Goal: Transaction & Acquisition: Purchase product/service

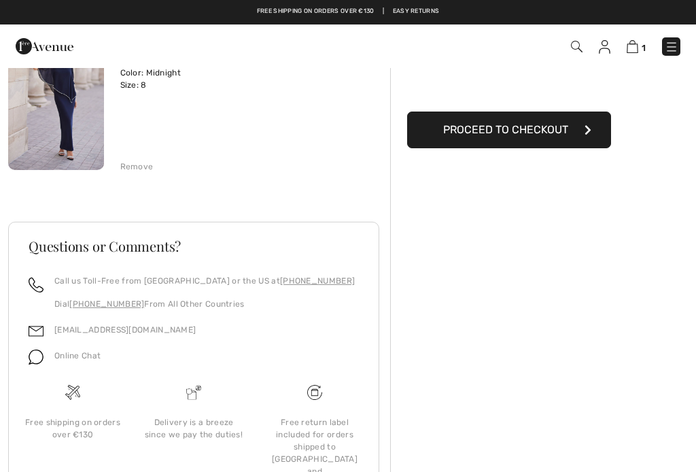
scroll to position [139, 0]
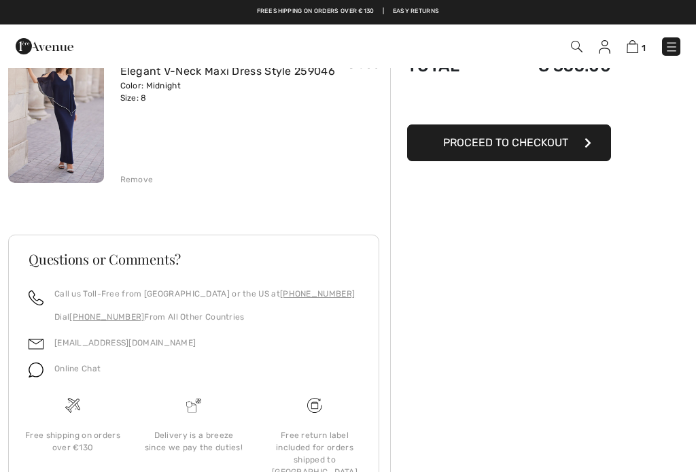
click at [473, 249] on div "Order Summary Details Items ( 1 ) € 355.00 Promo code € 0.00 Shipping Free Tax1…" at bounding box center [543, 249] width 306 height 643
click at [535, 202] on div "Order Summary Details Items ( 1 ) € 355.00 Promo code € 0.00 Shipping Free Tax1…" at bounding box center [543, 249] width 306 height 643
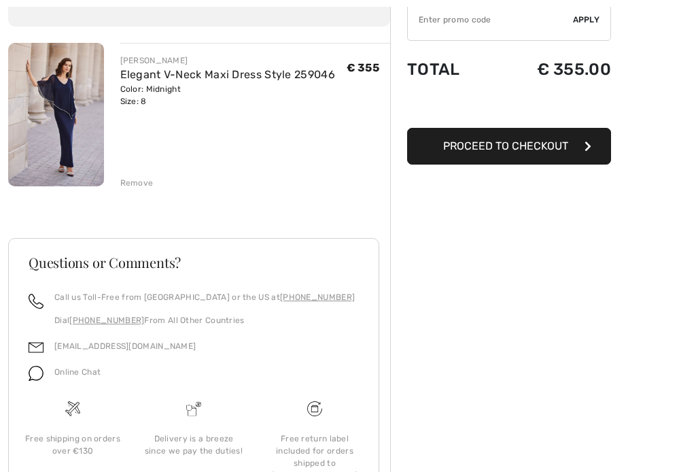
scroll to position [192, 0]
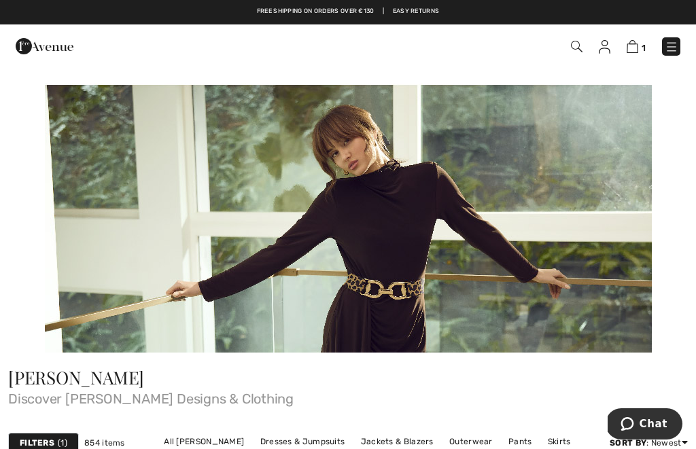
click at [639, 49] on img at bounding box center [633, 46] width 12 height 13
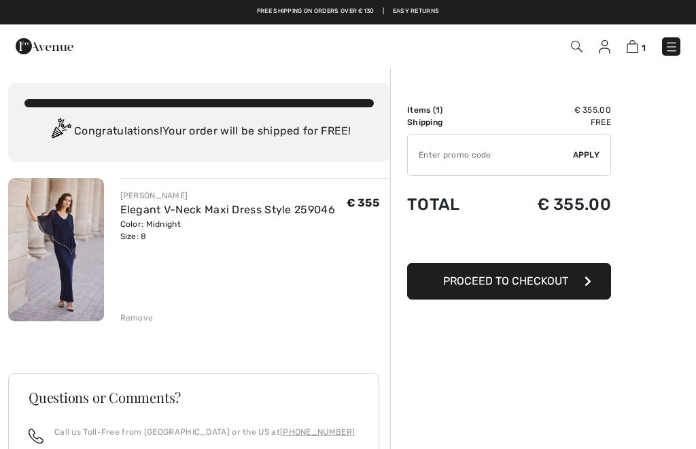
click at [441, 158] on input "TEXT" at bounding box center [490, 155] width 165 height 41
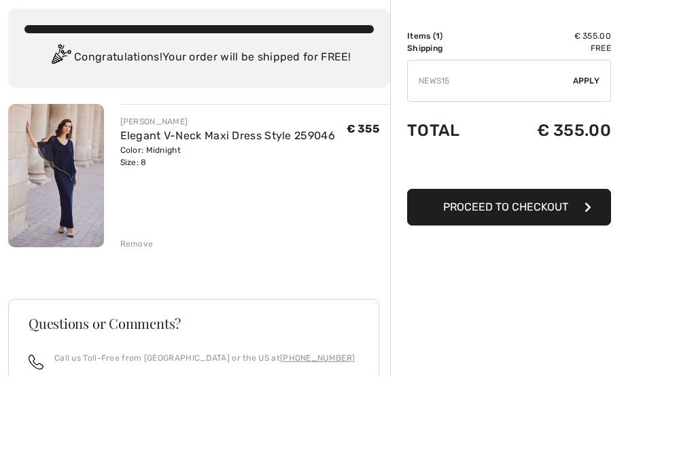
click at [590, 149] on span "Apply" at bounding box center [586, 155] width 27 height 12
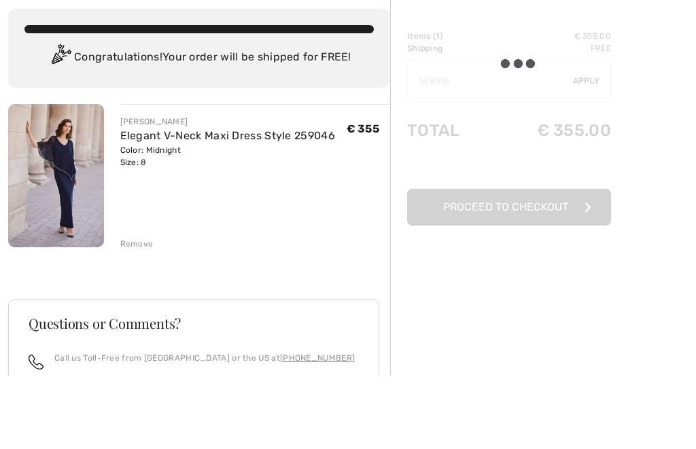
scroll to position [74, 0]
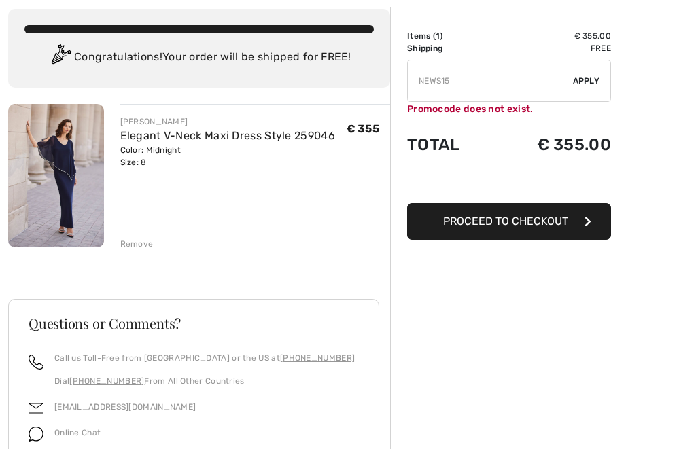
click at [460, 80] on input "TEXT" at bounding box center [490, 81] width 165 height 41
type input "NEW15"
click at [592, 82] on span "Apply" at bounding box center [586, 81] width 27 height 12
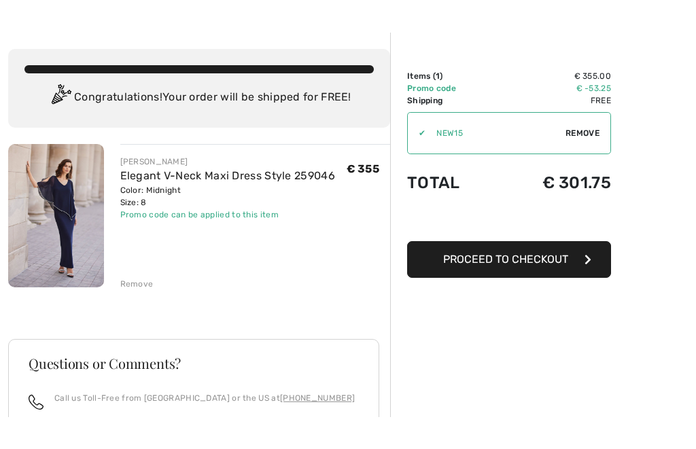
scroll to position [34, 0]
click at [60, 218] on img at bounding box center [56, 215] width 96 height 143
click at [41, 211] on img at bounding box center [56, 215] width 96 height 143
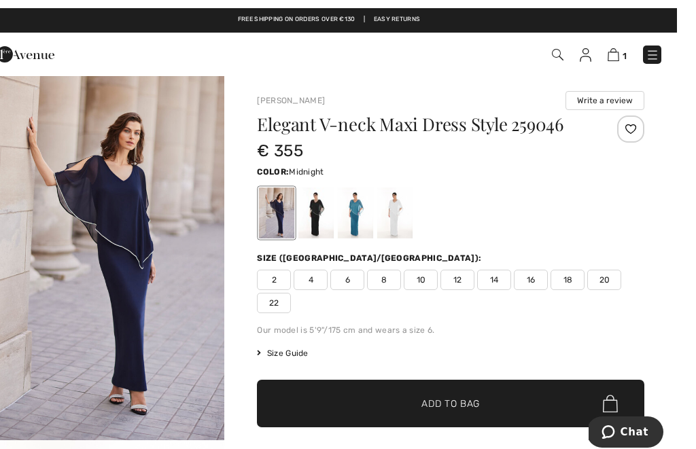
scroll to position [1, 0]
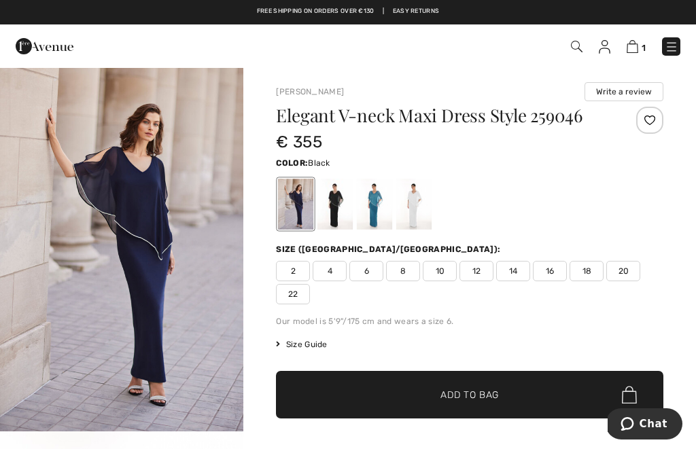
click at [322, 205] on div at bounding box center [335, 204] width 35 height 51
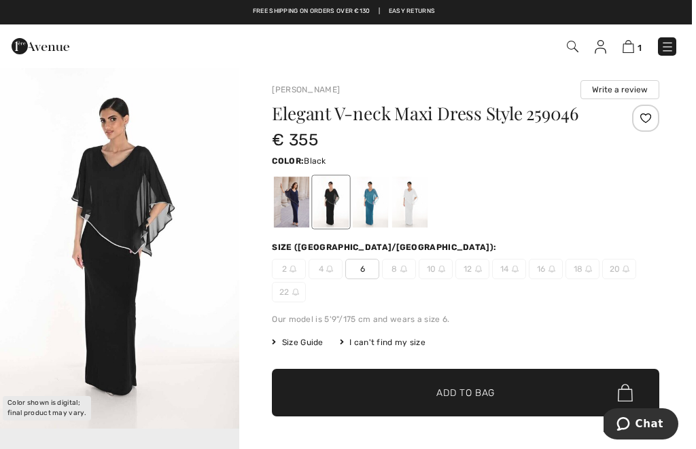
scroll to position [35, 0]
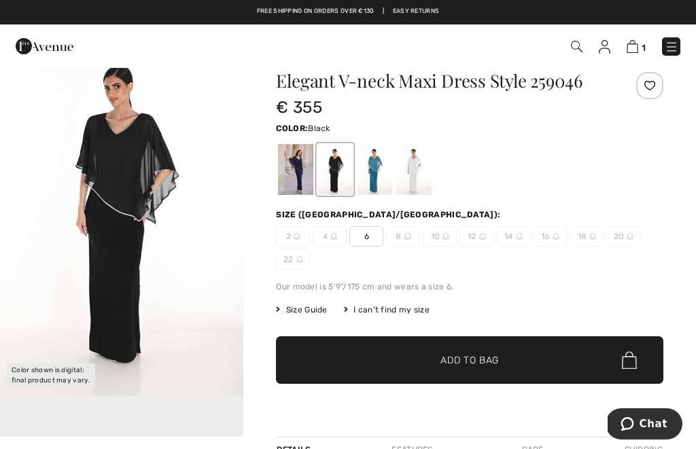
click at [368, 169] on div at bounding box center [374, 169] width 35 height 51
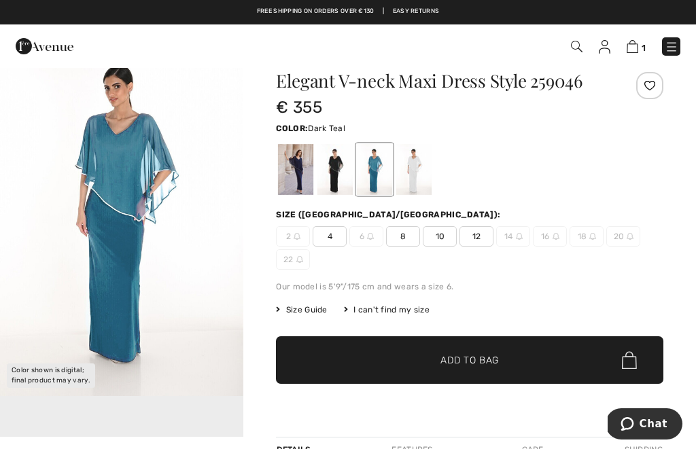
click at [417, 166] on div at bounding box center [413, 169] width 35 height 51
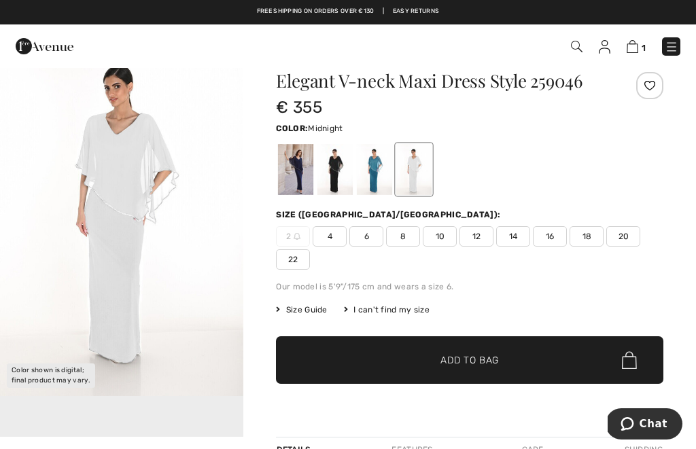
click at [293, 172] on div at bounding box center [295, 169] width 35 height 51
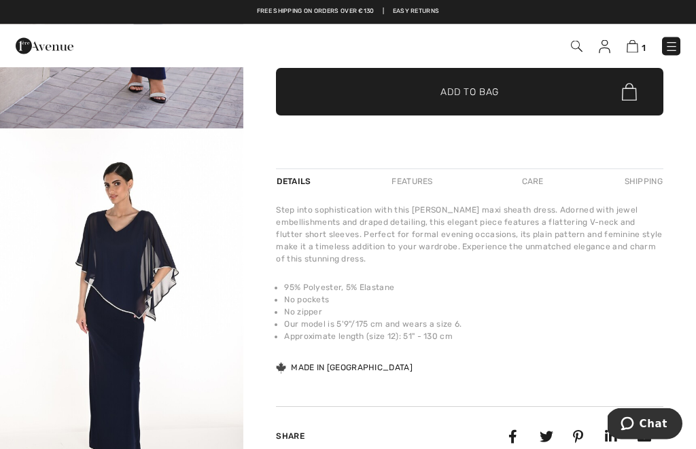
scroll to position [0, 0]
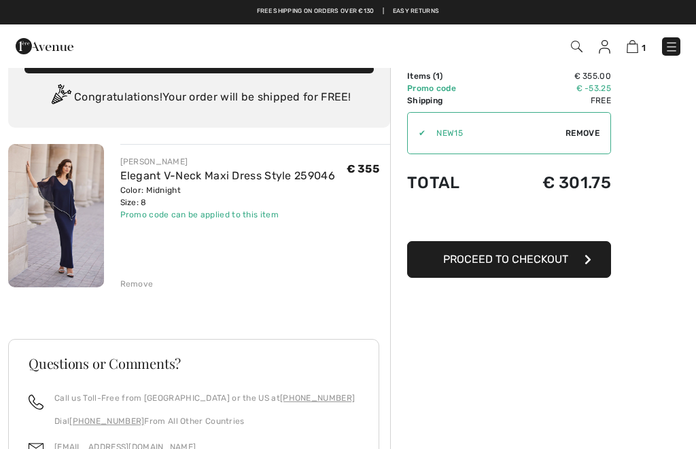
click at [62, 214] on img at bounding box center [56, 215] width 96 height 143
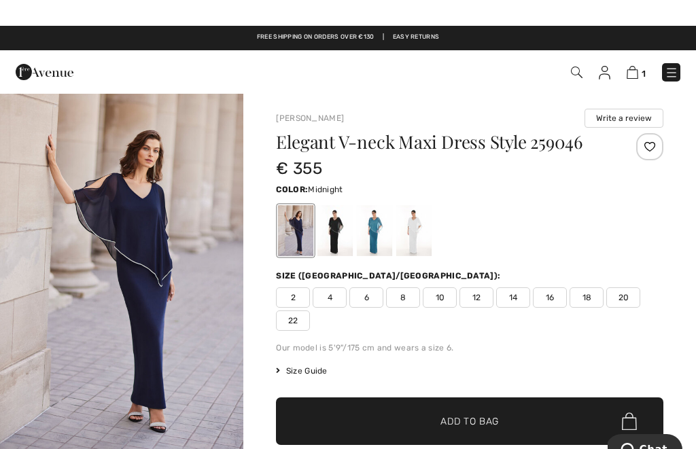
scroll to position [19, 0]
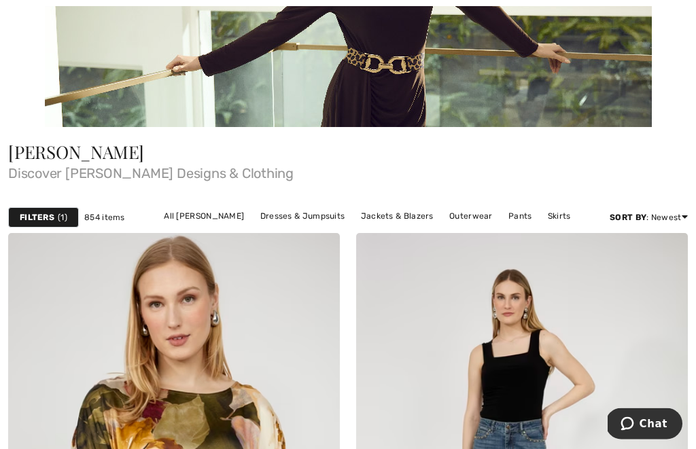
scroll to position [226, 0]
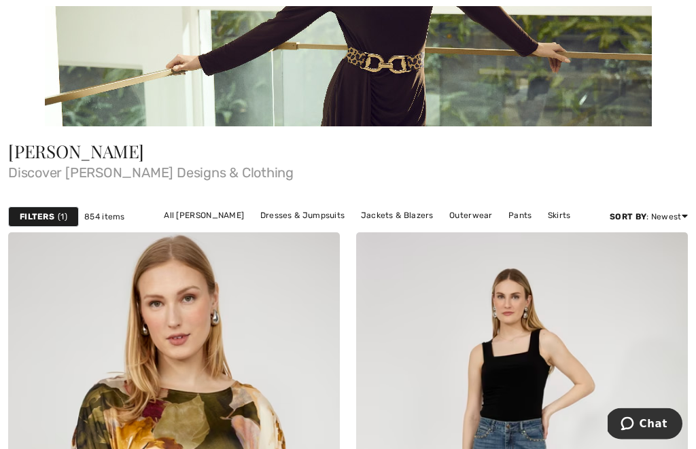
click at [283, 214] on link "Dresses & Jumpsuits" at bounding box center [303, 216] width 99 height 18
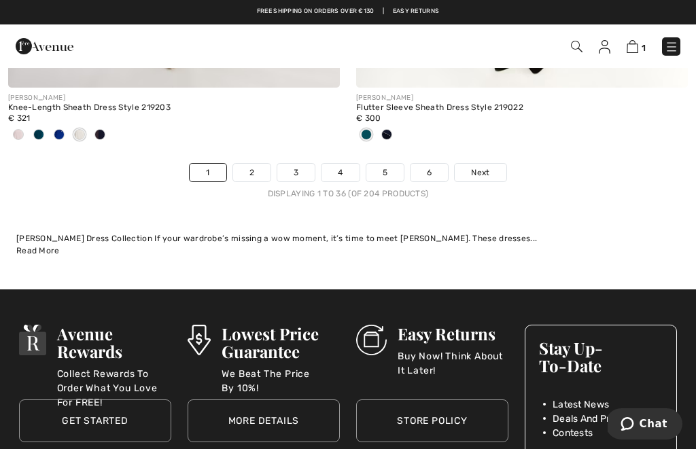
scroll to position [10369, 0]
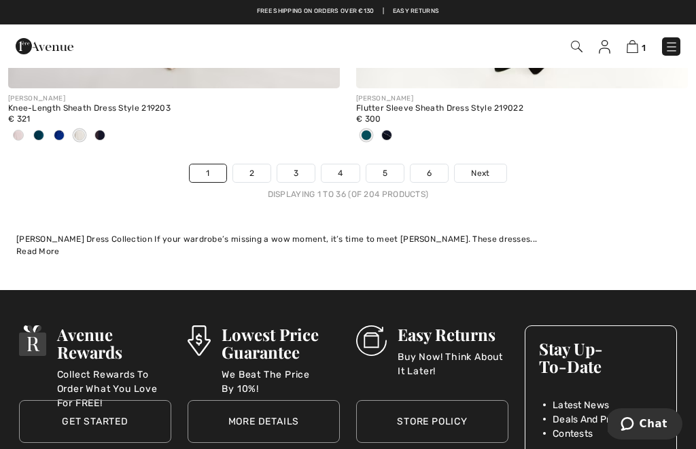
click at [252, 165] on link "2" at bounding box center [251, 174] width 37 height 18
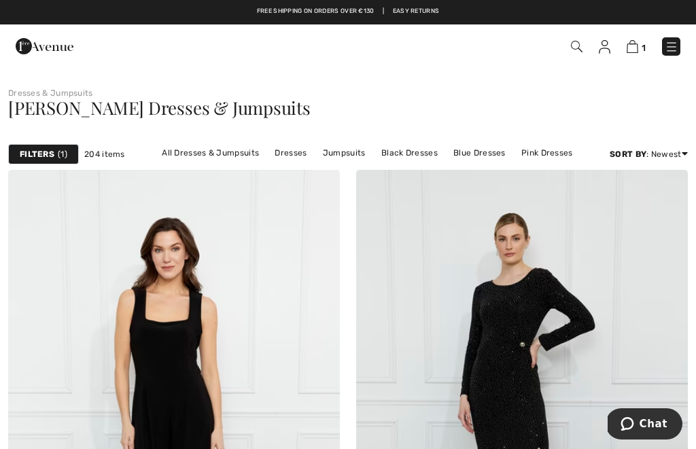
click at [572, 48] on img at bounding box center [577, 47] width 12 height 12
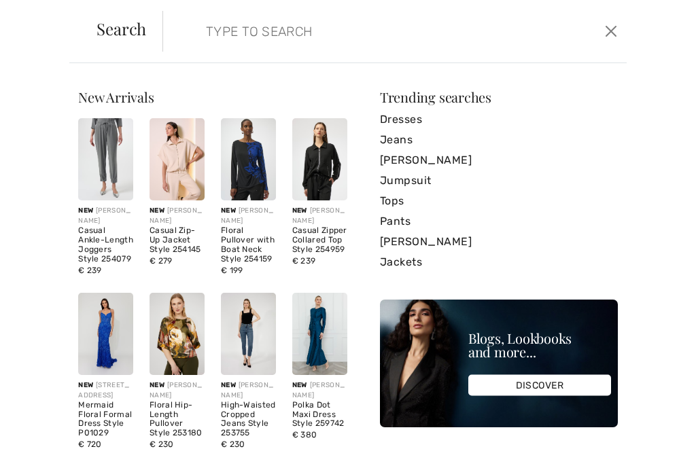
click at [121, 36] on span "Search" at bounding box center [122, 28] width 50 height 16
click at [244, 39] on input "search" at bounding box center [348, 31] width 304 height 41
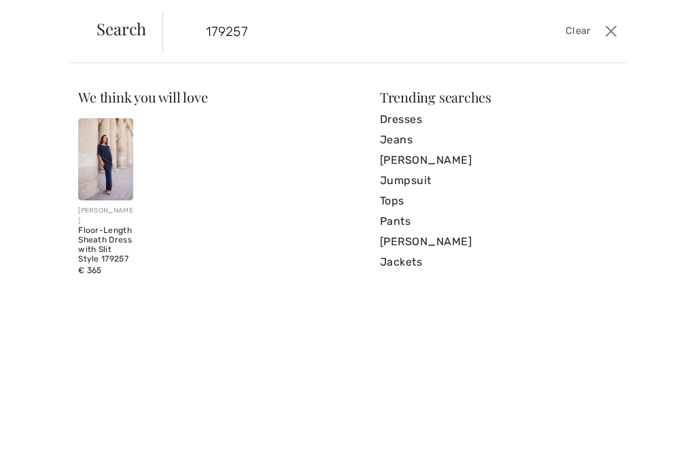
type input "179257"
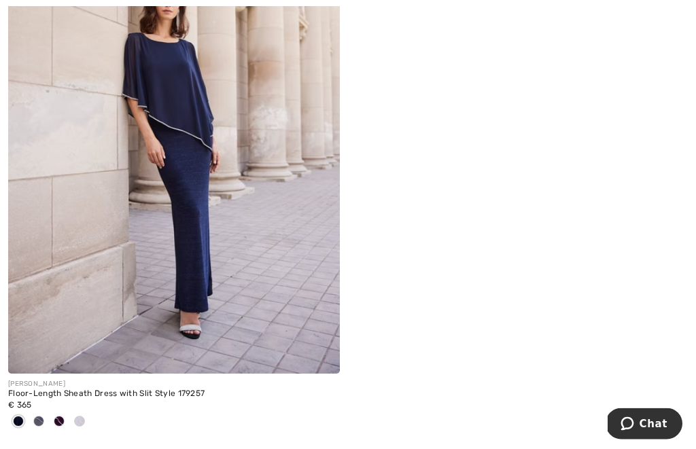
scroll to position [315, 0]
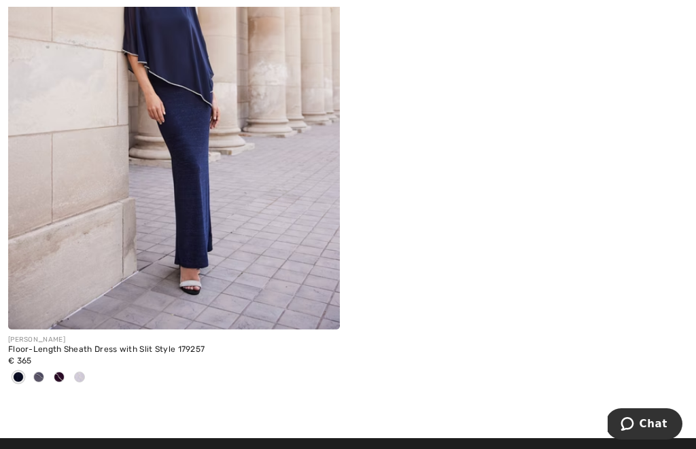
click at [41, 375] on span at bounding box center [38, 377] width 11 height 11
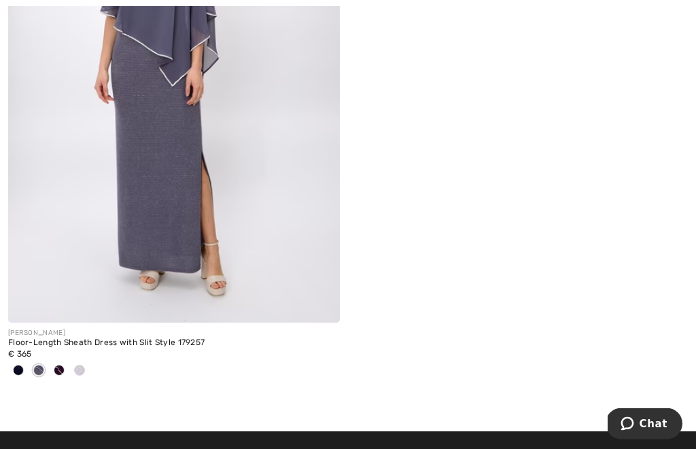
click at [62, 375] on div at bounding box center [59, 372] width 20 height 22
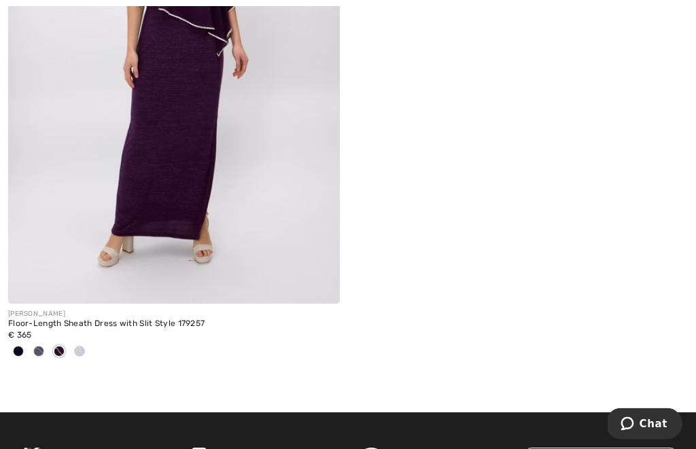
click at [85, 354] on div at bounding box center [79, 353] width 20 height 22
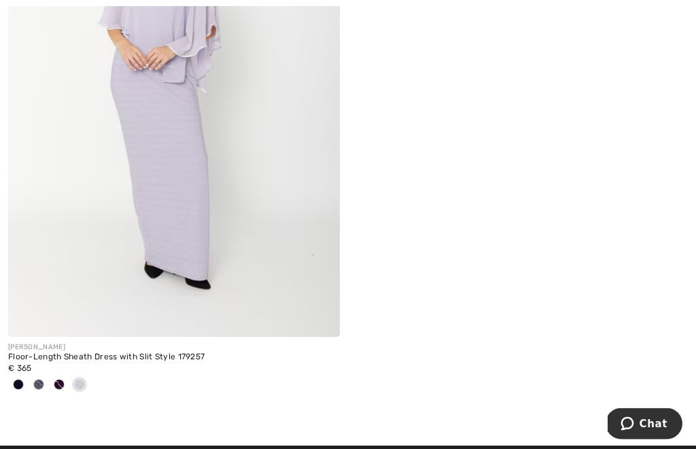
scroll to position [311, 0]
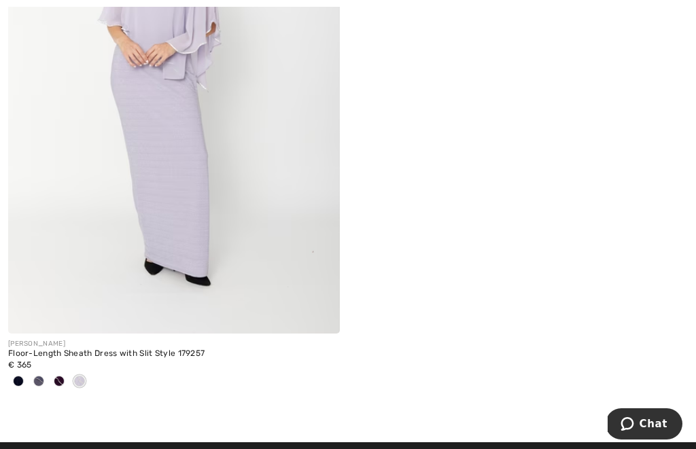
click at [24, 384] on div at bounding box center [18, 382] width 20 height 22
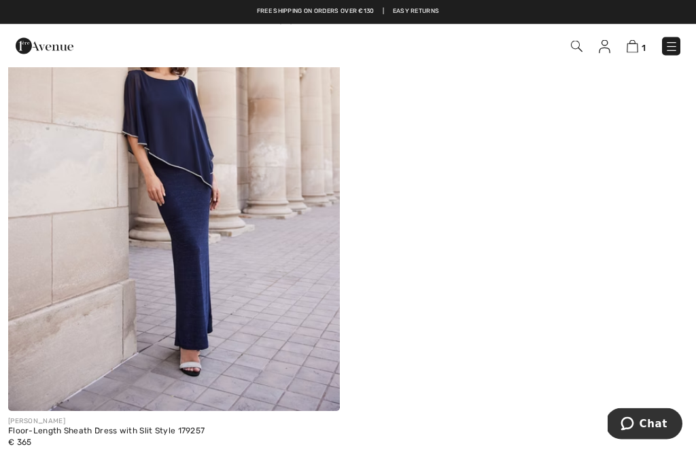
scroll to position [207, 0]
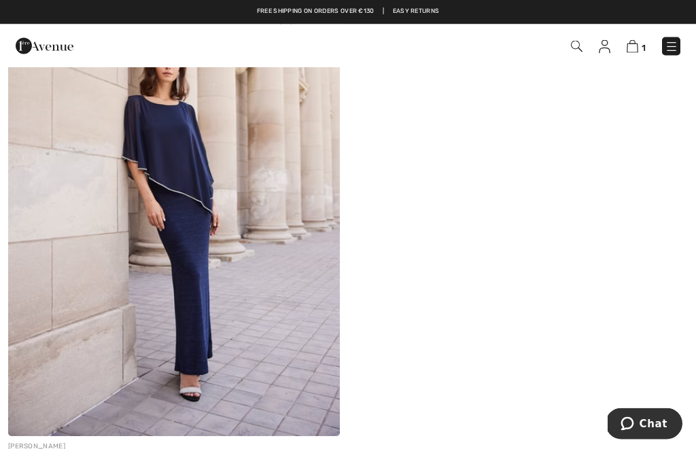
click at [184, 222] on img at bounding box center [174, 188] width 332 height 498
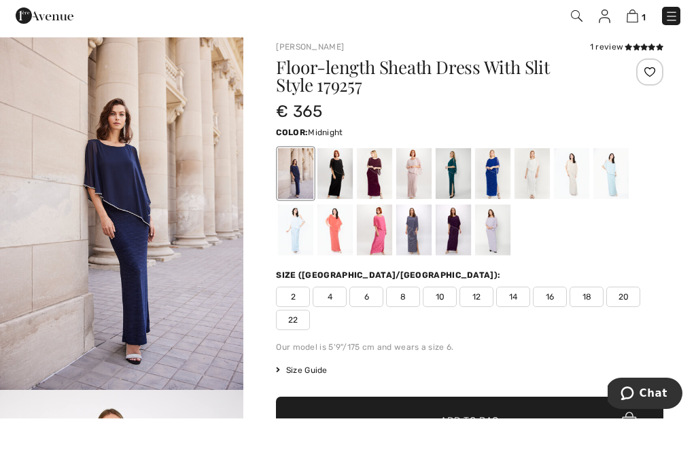
scroll to position [42, 0]
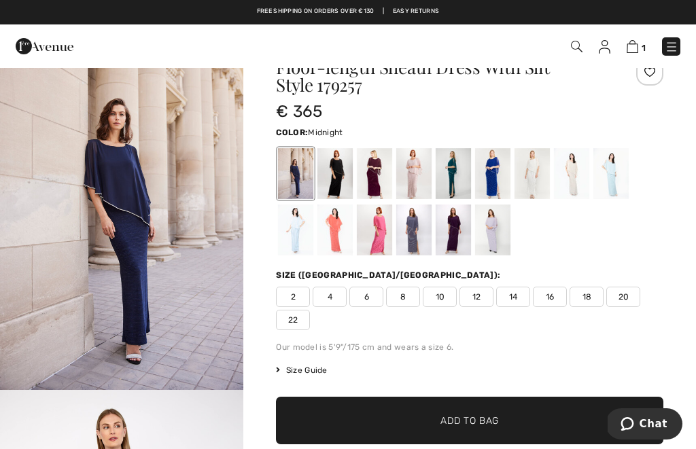
click at [404, 297] on span "8" at bounding box center [403, 297] width 34 height 20
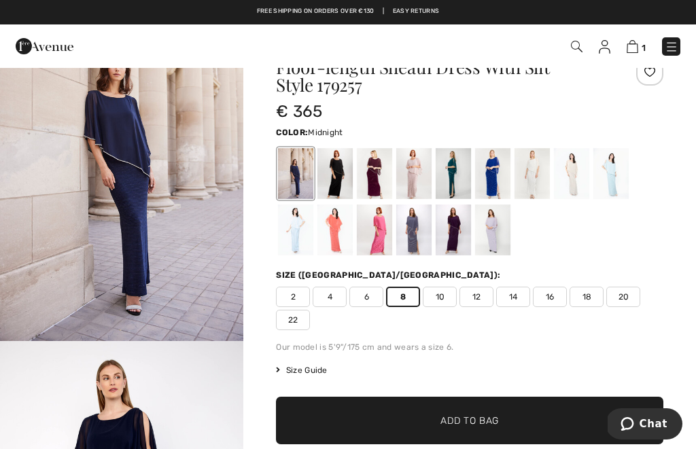
scroll to position [0, 0]
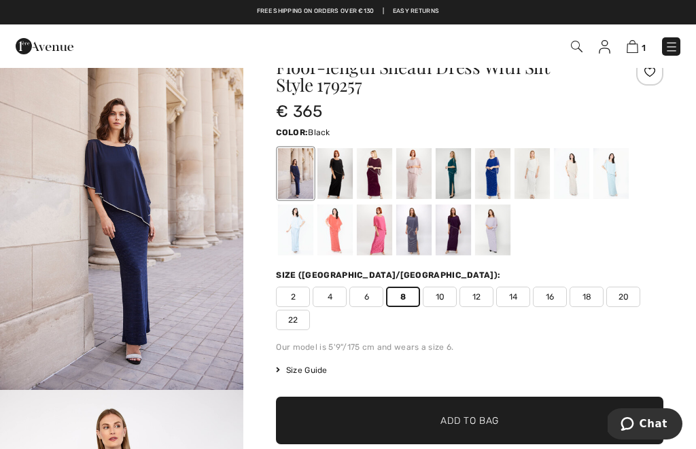
click at [328, 174] on div at bounding box center [335, 173] width 35 height 51
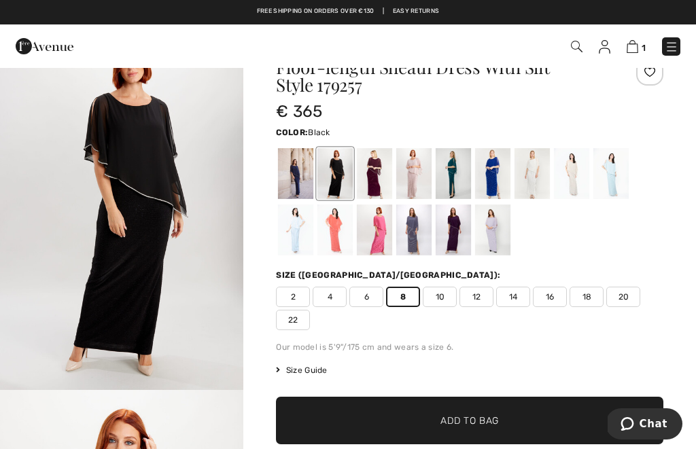
click at [374, 173] on div at bounding box center [374, 173] width 35 height 51
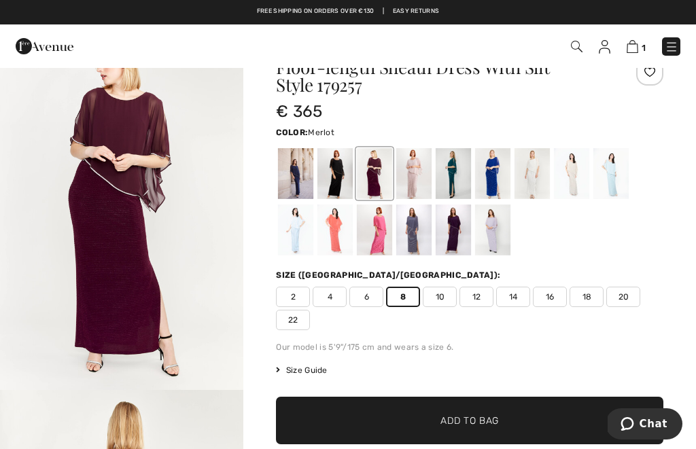
click at [419, 177] on div at bounding box center [413, 173] width 35 height 51
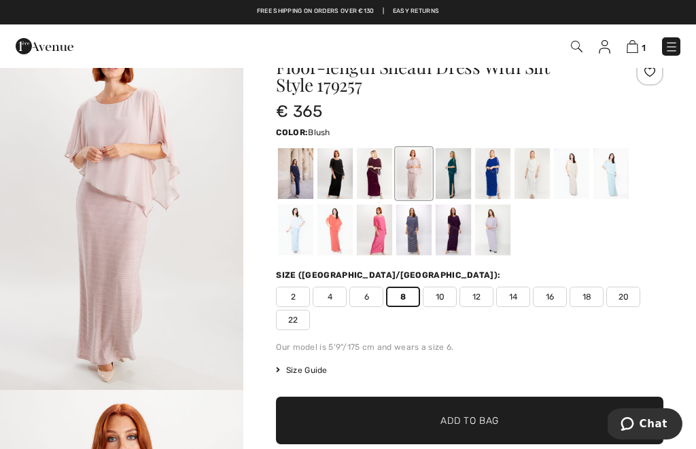
click at [483, 235] on div at bounding box center [492, 230] width 35 height 51
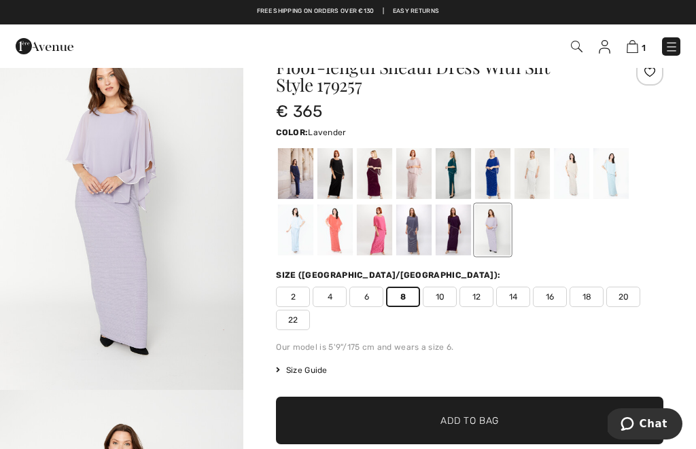
click at [454, 238] on div at bounding box center [453, 230] width 35 height 51
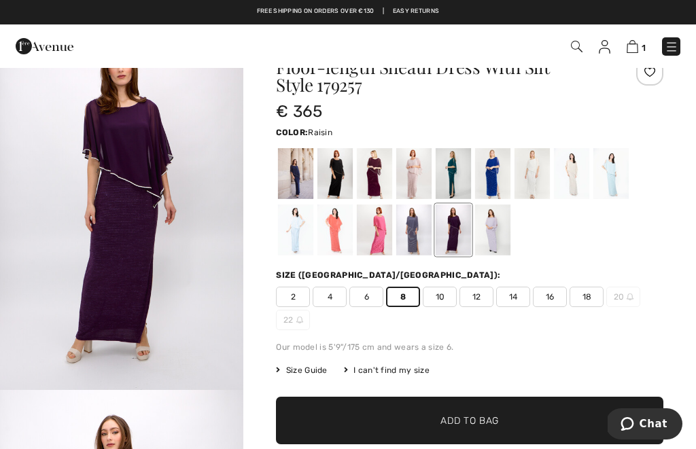
click at [415, 236] on div at bounding box center [413, 230] width 35 height 51
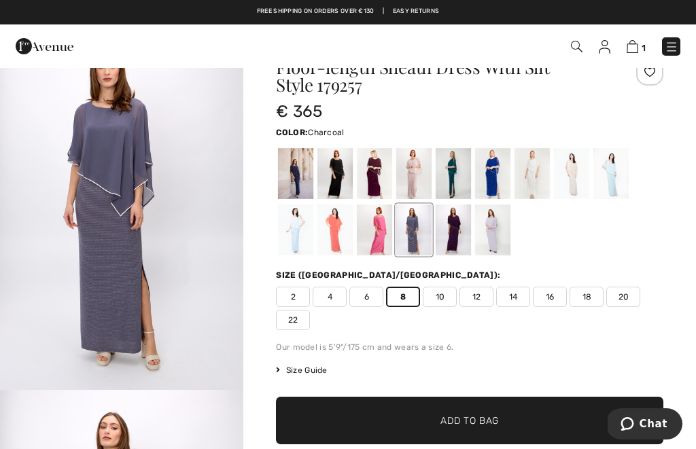
click at [378, 231] on div at bounding box center [374, 230] width 35 height 51
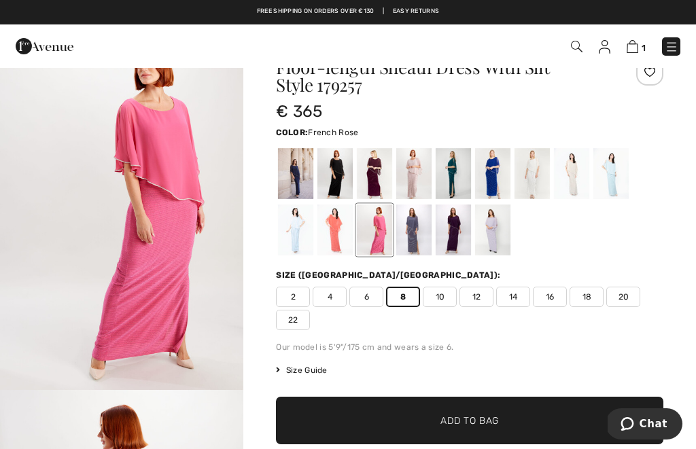
click at [330, 228] on div at bounding box center [335, 230] width 35 height 51
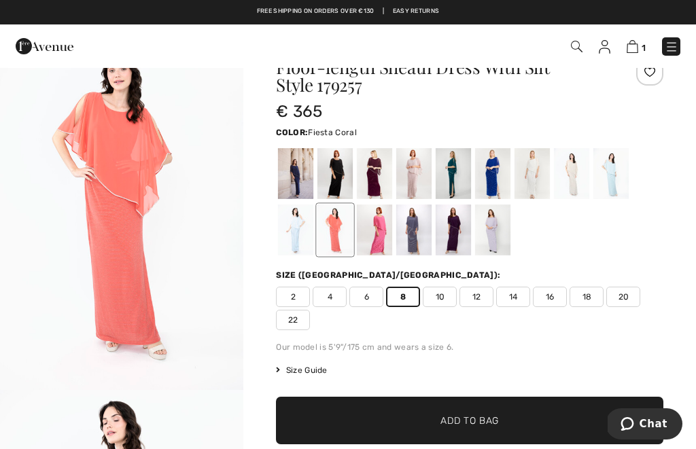
click at [296, 237] on div at bounding box center [295, 230] width 35 height 51
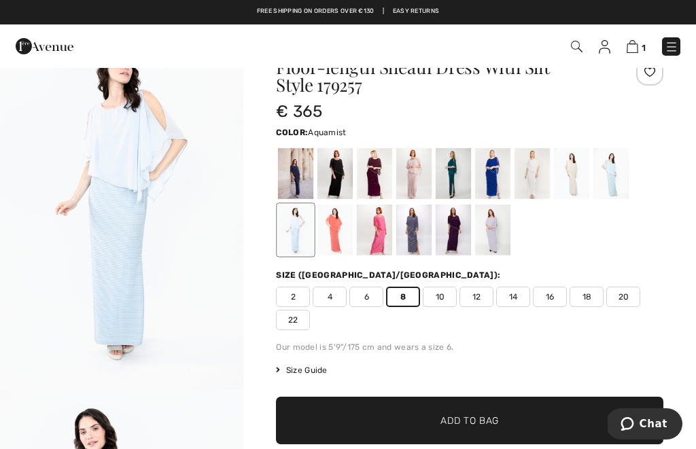
click at [609, 167] on div at bounding box center [611, 173] width 35 height 51
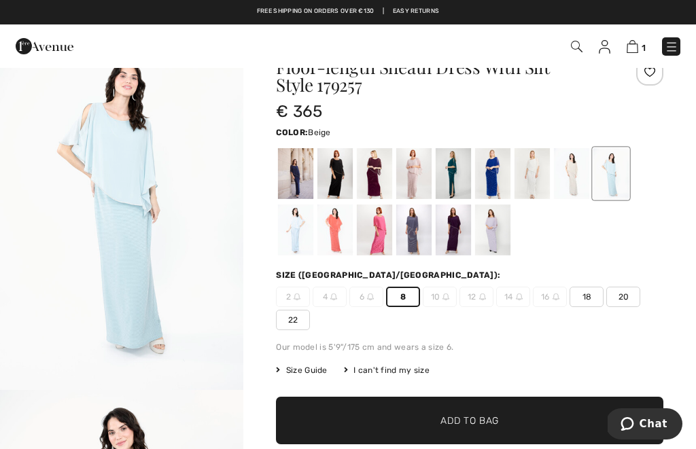
click at [565, 172] on div at bounding box center [571, 173] width 35 height 51
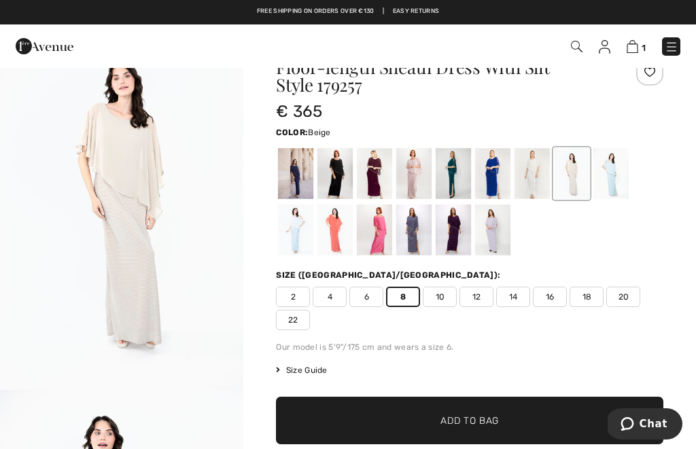
click at [488, 174] on div at bounding box center [492, 173] width 35 height 51
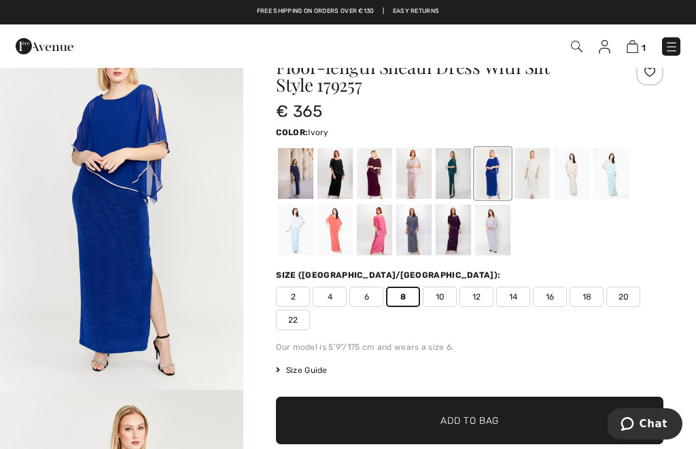
click at [531, 182] on div at bounding box center [532, 173] width 35 height 51
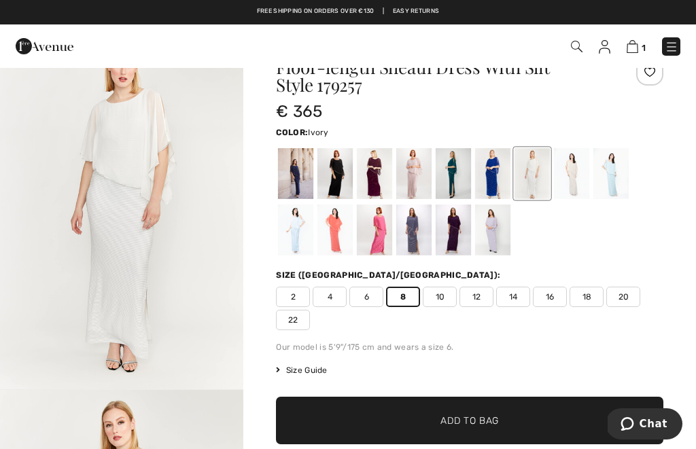
click at [499, 179] on div at bounding box center [492, 173] width 35 height 51
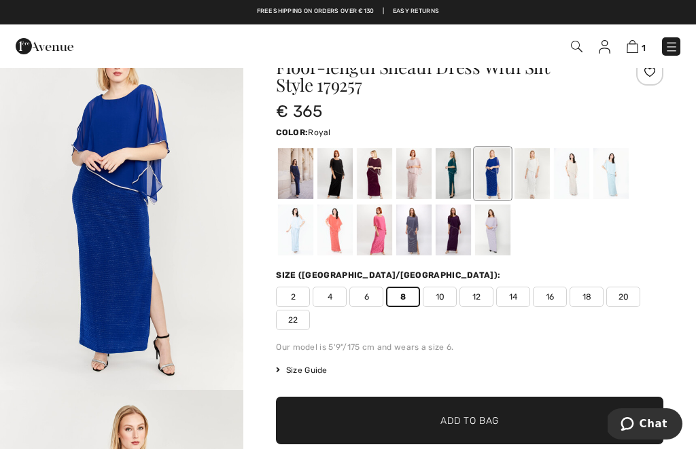
click at [449, 173] on div at bounding box center [453, 173] width 35 height 51
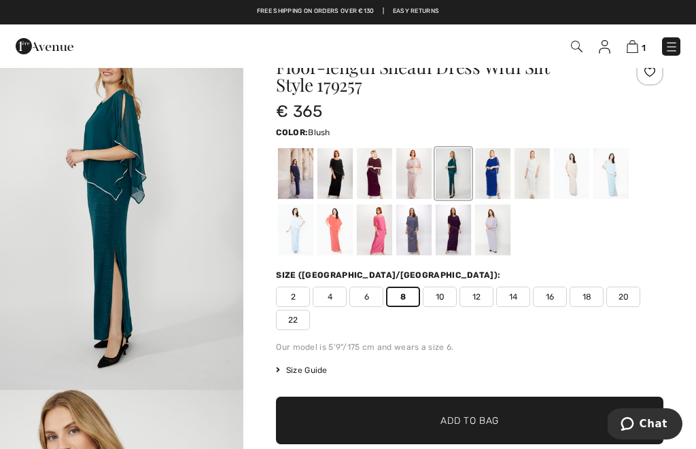
click at [408, 172] on div at bounding box center [413, 173] width 35 height 51
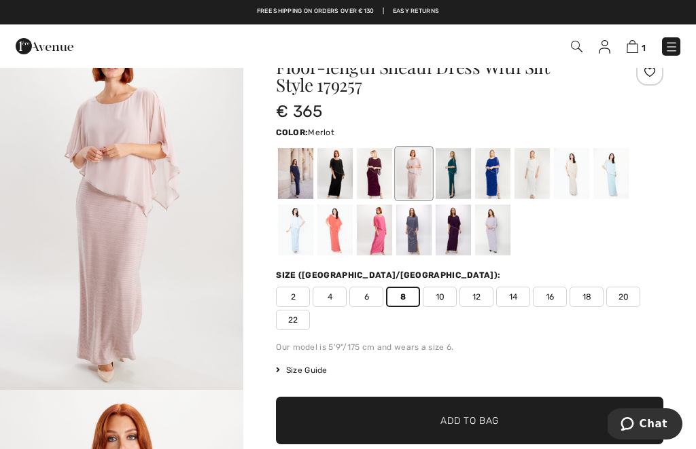
click at [370, 174] on div at bounding box center [374, 173] width 35 height 51
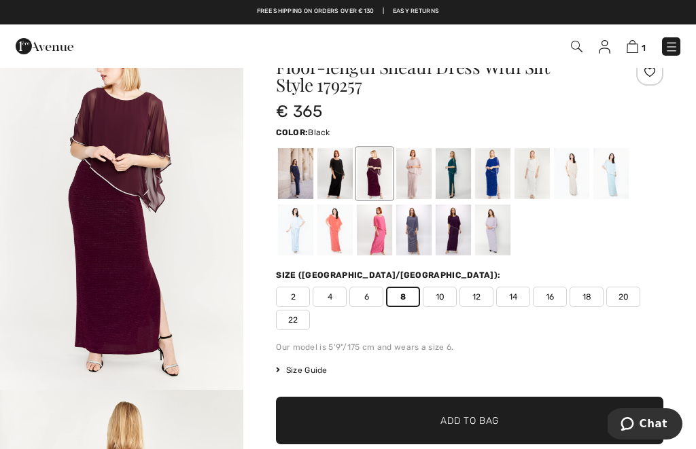
click at [334, 175] on div at bounding box center [335, 173] width 35 height 51
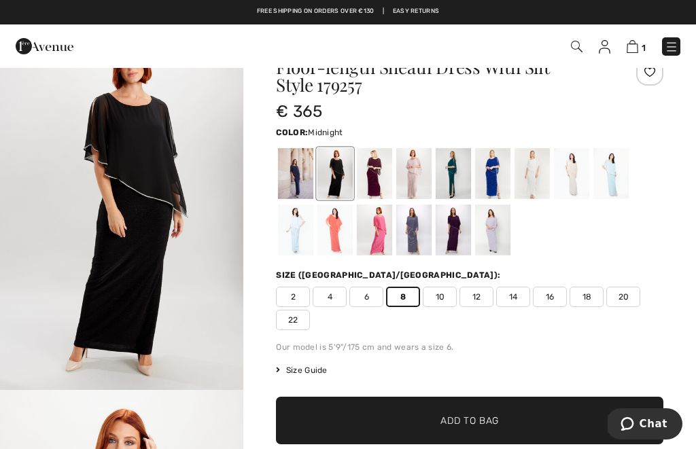
click at [293, 171] on div at bounding box center [295, 173] width 35 height 51
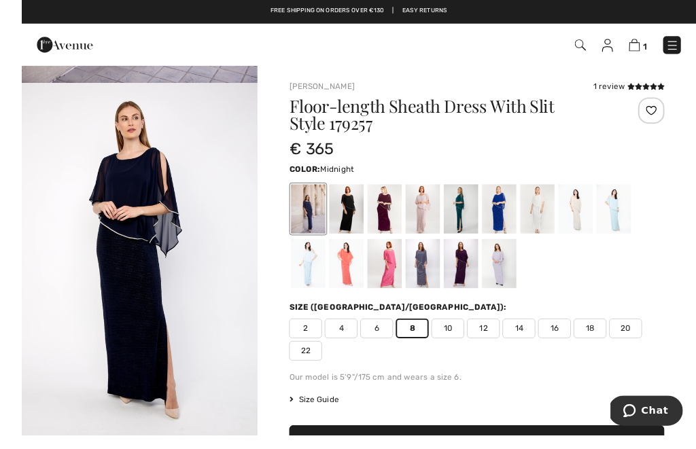
scroll to position [58, 0]
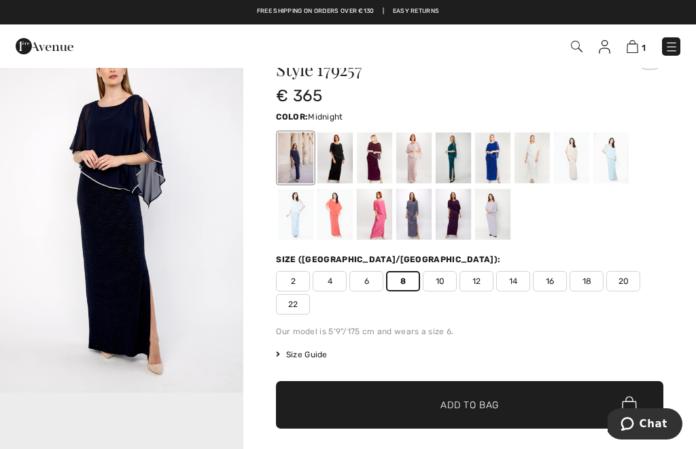
click at [415, 406] on span "✔ Added to Bag" at bounding box center [449, 405] width 83 height 14
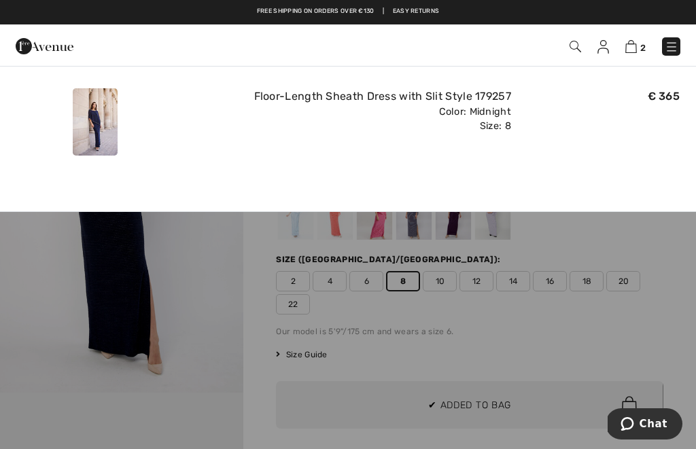
click at [629, 52] on img at bounding box center [632, 46] width 12 height 13
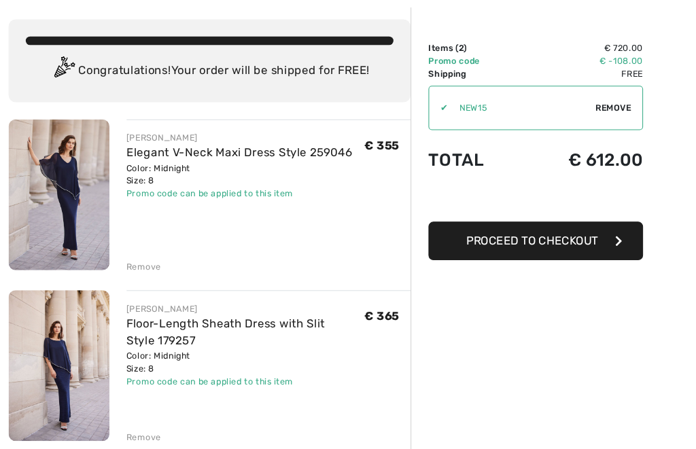
scroll to position [78, 0]
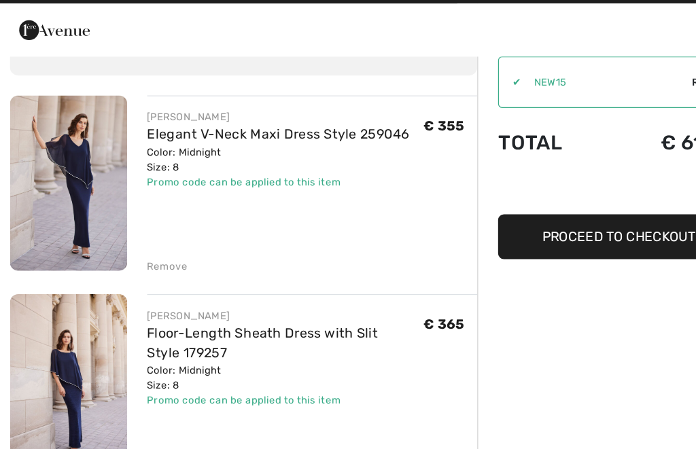
click at [139, 234] on div "Remove" at bounding box center [136, 240] width 33 height 12
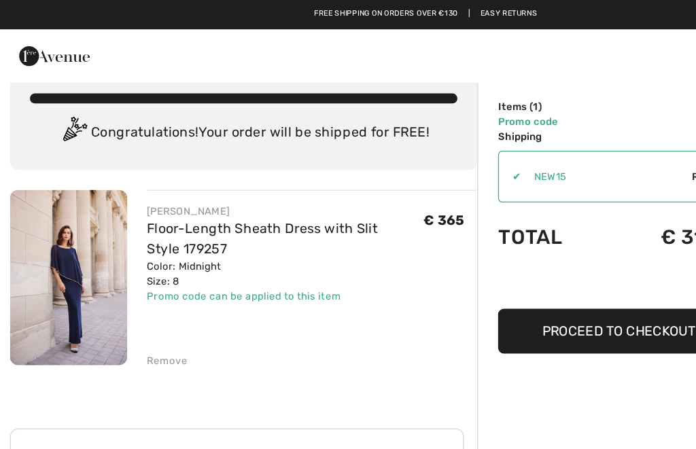
scroll to position [0, 0]
